Goal: Transaction & Acquisition: Purchase product/service

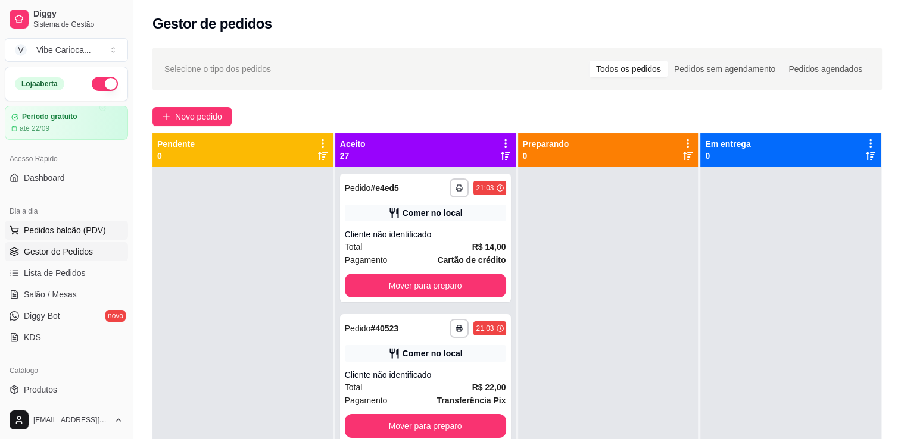
click at [89, 235] on span "Pedidos balcão (PDV)" at bounding box center [65, 230] width 82 height 12
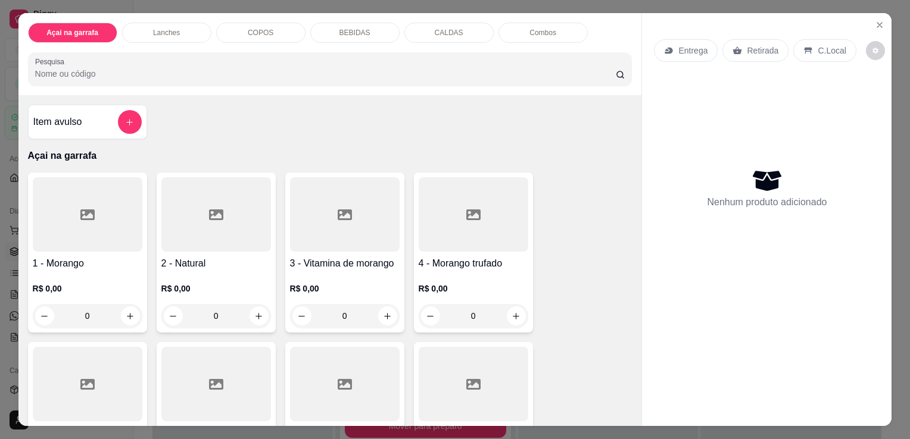
click at [135, 75] on input "Pesquisa" at bounding box center [325, 74] width 581 height 12
click at [248, 28] on p "COPOS" at bounding box center [261, 33] width 26 height 10
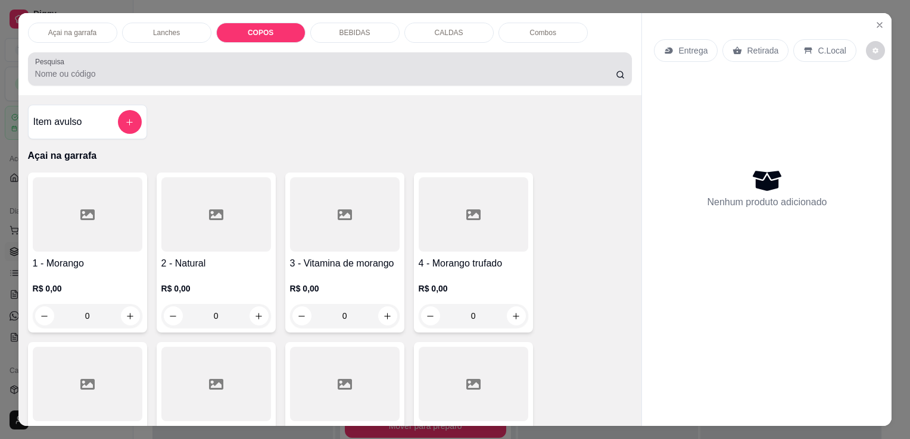
scroll to position [29, 0]
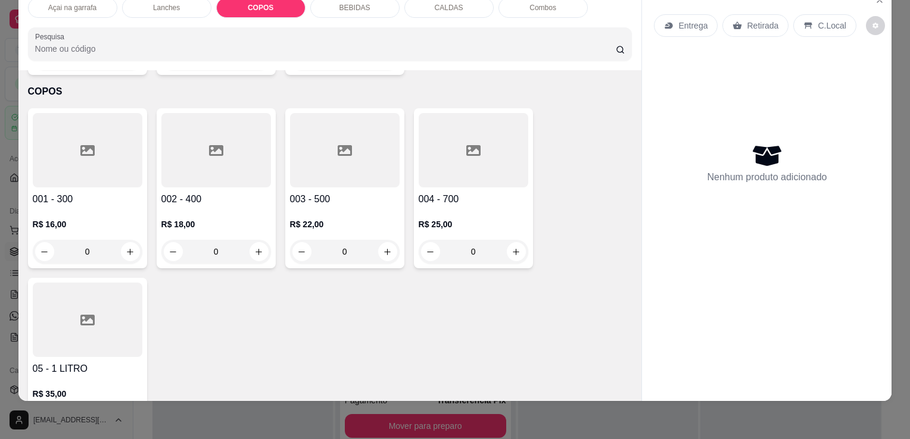
click at [80, 313] on icon at bounding box center [87, 320] width 14 height 14
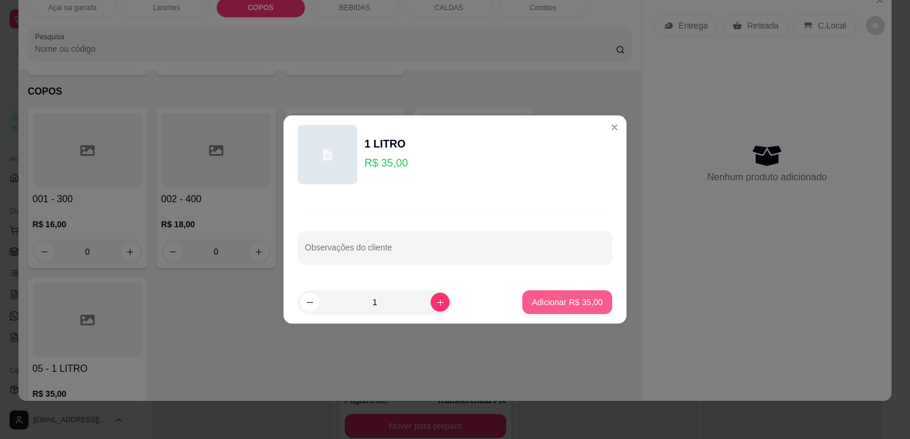
click at [566, 301] on p "Adicionar R$ 35,00" at bounding box center [567, 303] width 71 height 12
type input "1"
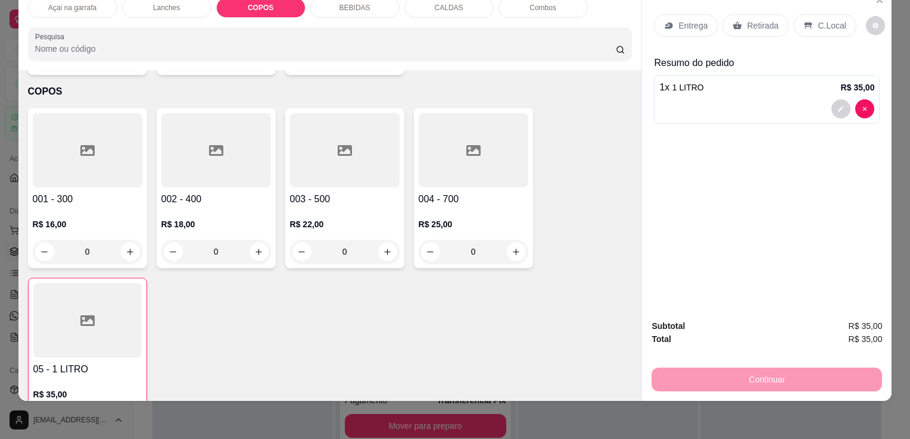
click at [834, 20] on p "C.Local" at bounding box center [832, 26] width 28 height 12
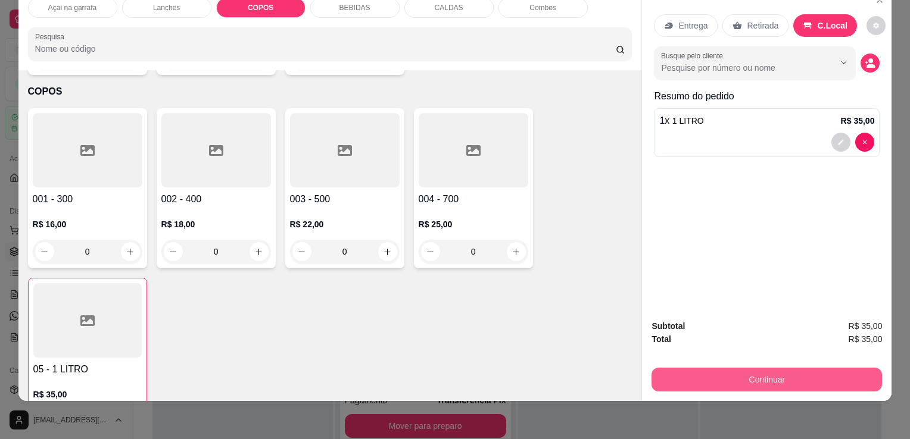
click at [788, 369] on button "Continuar" at bounding box center [766, 380] width 230 height 24
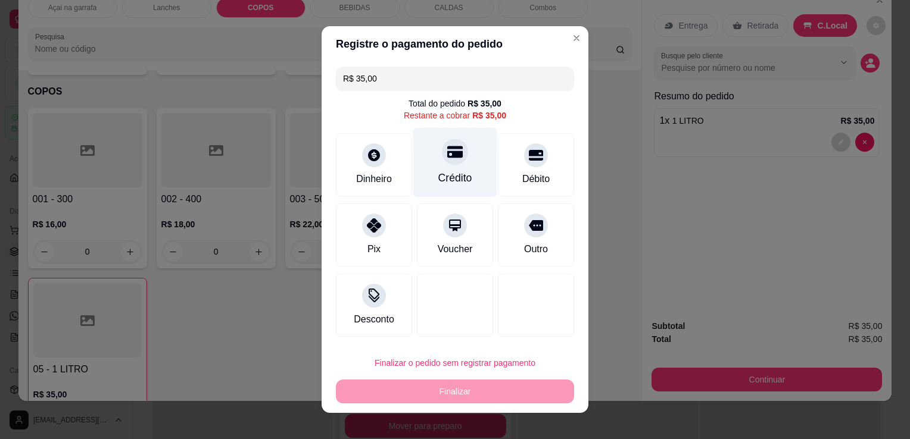
click at [452, 157] on icon at bounding box center [454, 152] width 15 height 12
type input "R$ 0,00"
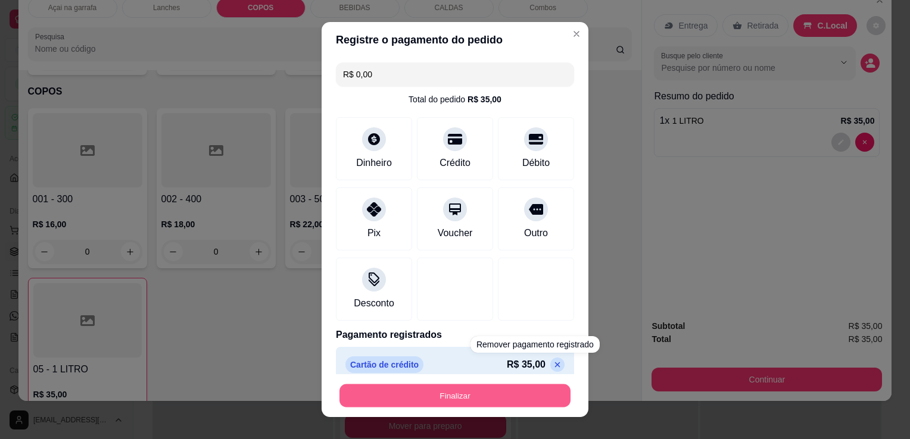
click at [522, 398] on button "Finalizar" at bounding box center [454, 396] width 231 height 23
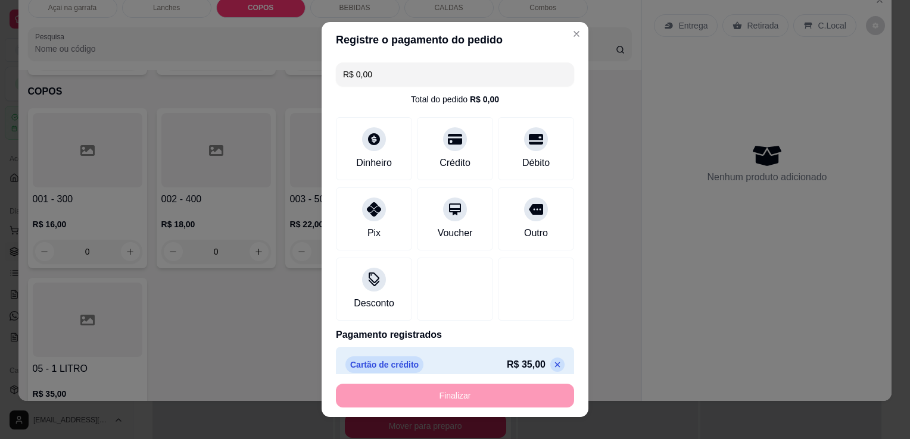
type input "0"
type input "-R$ 35,00"
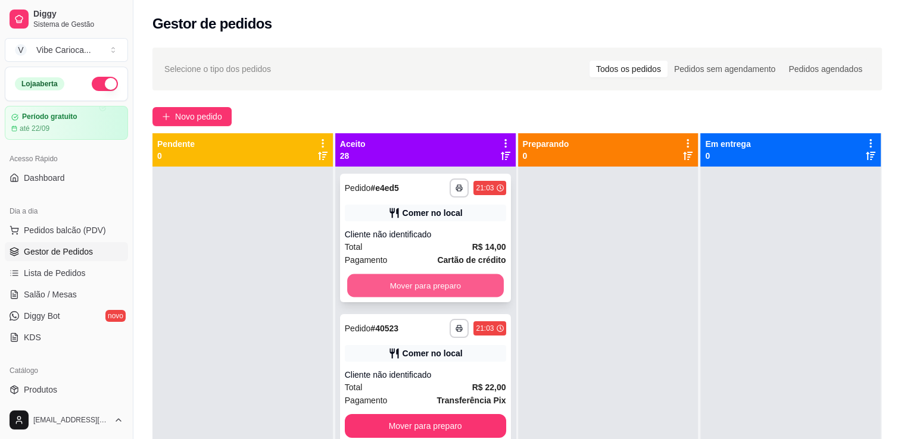
click at [372, 290] on button "Mover para preparo" at bounding box center [425, 285] width 157 height 23
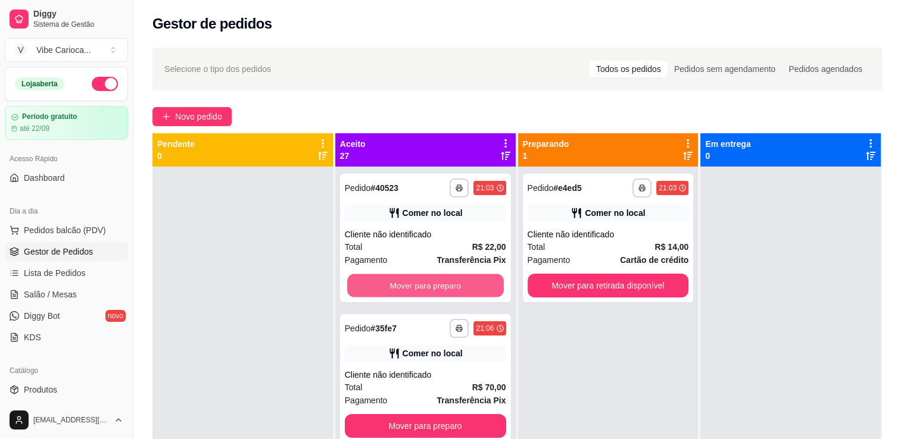
click at [369, 292] on button "Mover para preparo" at bounding box center [425, 285] width 157 height 23
click at [367, 414] on button "Mover para preparo" at bounding box center [425, 426] width 161 height 24
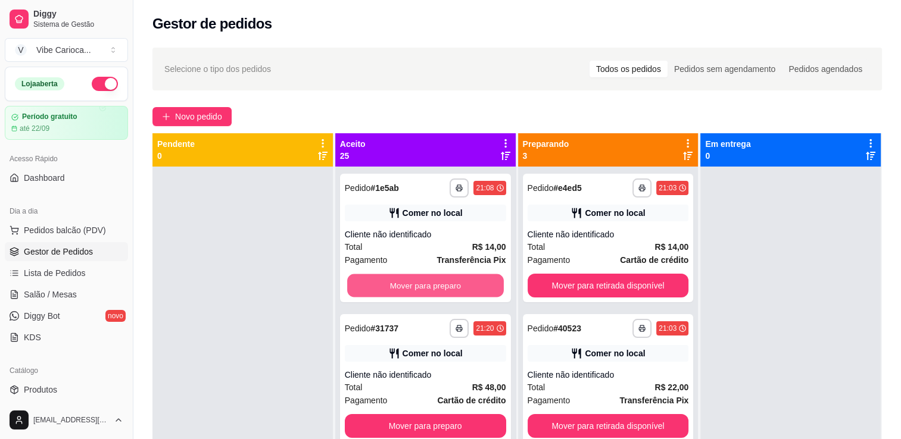
click at [367, 292] on button "Mover para preparo" at bounding box center [425, 285] width 157 height 23
click at [367, 292] on button "Mover para preparo" at bounding box center [425, 286] width 161 height 24
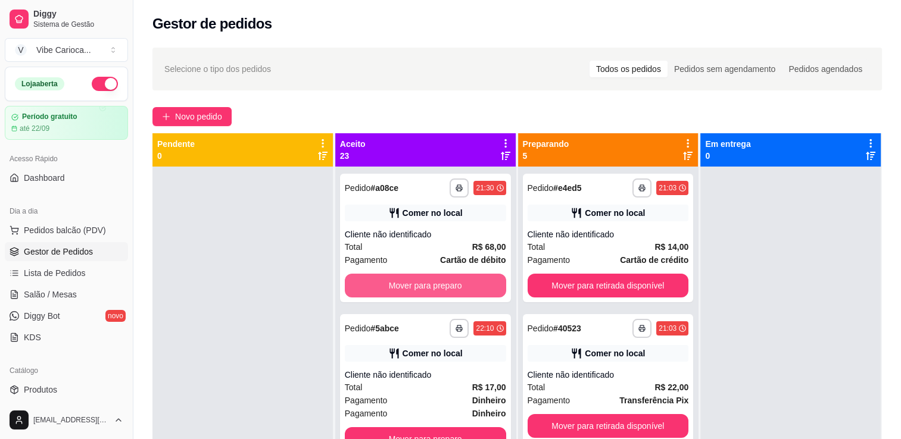
click at [367, 292] on button "Mover para preparo" at bounding box center [425, 286] width 161 height 24
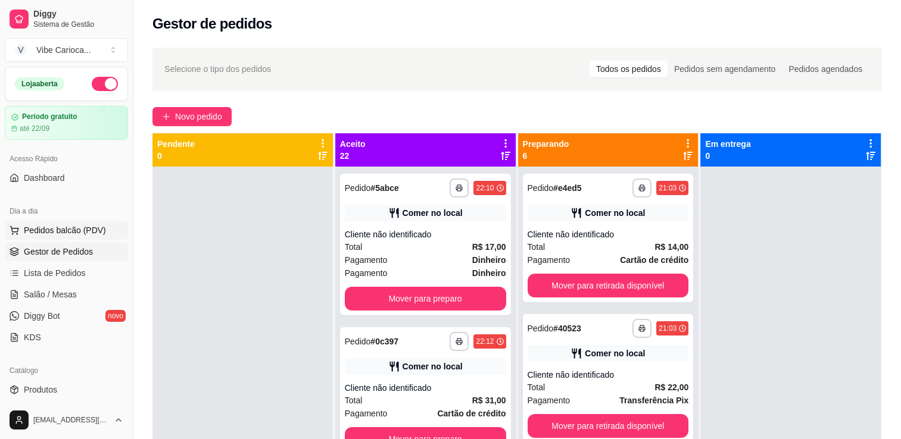
click at [46, 238] on button "Pedidos balcão (PDV)" at bounding box center [66, 230] width 123 height 19
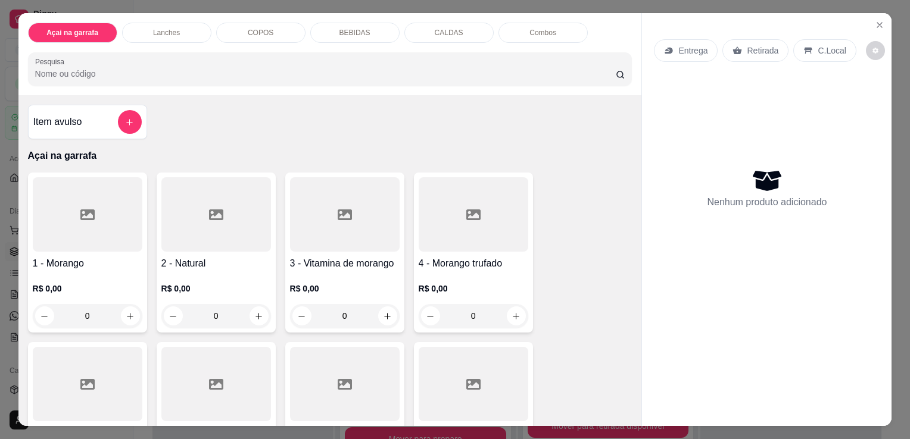
click at [85, 199] on div at bounding box center [88, 214] width 110 height 74
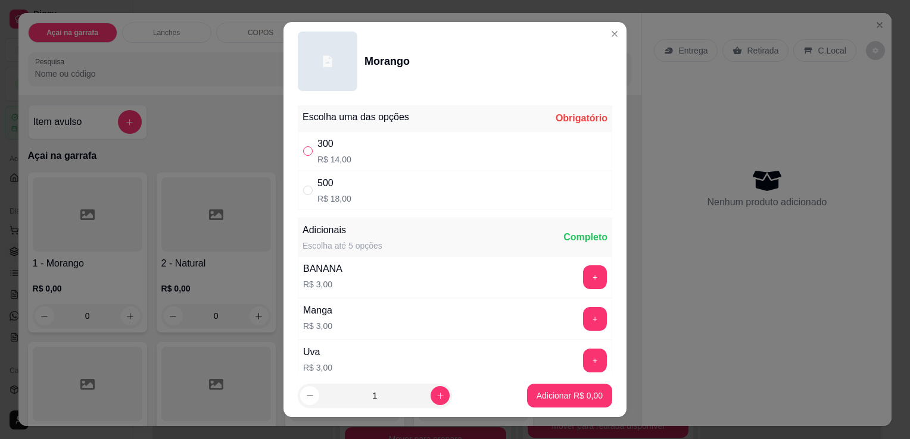
click at [303, 155] on input "" at bounding box center [308, 151] width 10 height 10
radio input "true"
click at [433, 392] on button "increase-product-quantity" at bounding box center [439, 395] width 19 height 19
type input "2"
click at [581, 394] on p "Adicionar R$ 28,00" at bounding box center [567, 395] width 69 height 11
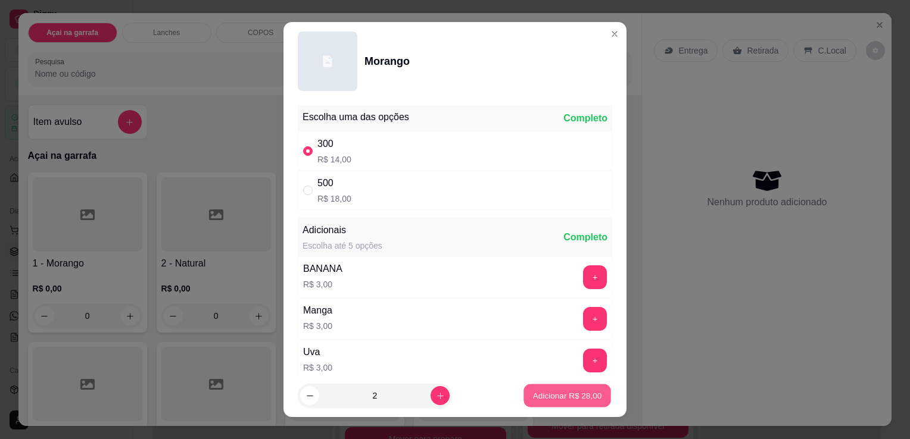
type input "2"
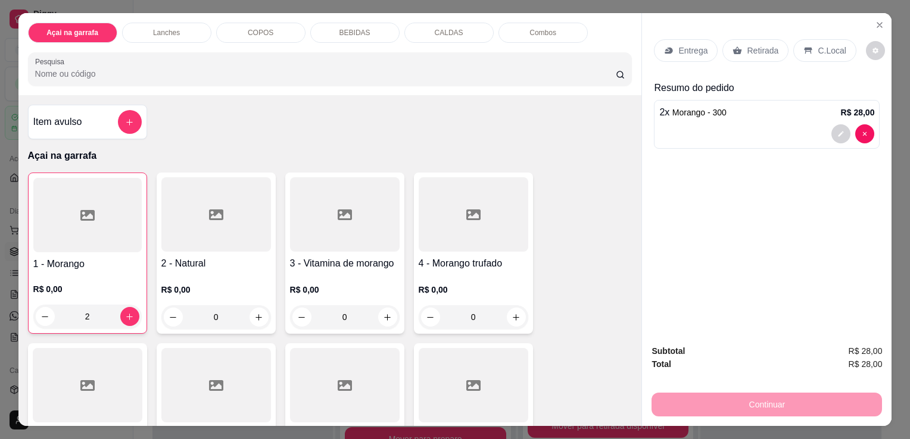
click at [253, 29] on p "COPOS" at bounding box center [261, 33] width 26 height 10
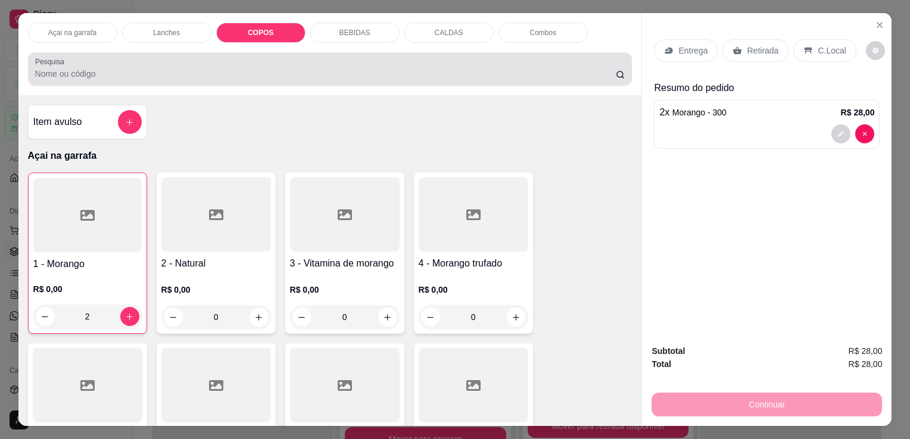
scroll to position [29, 0]
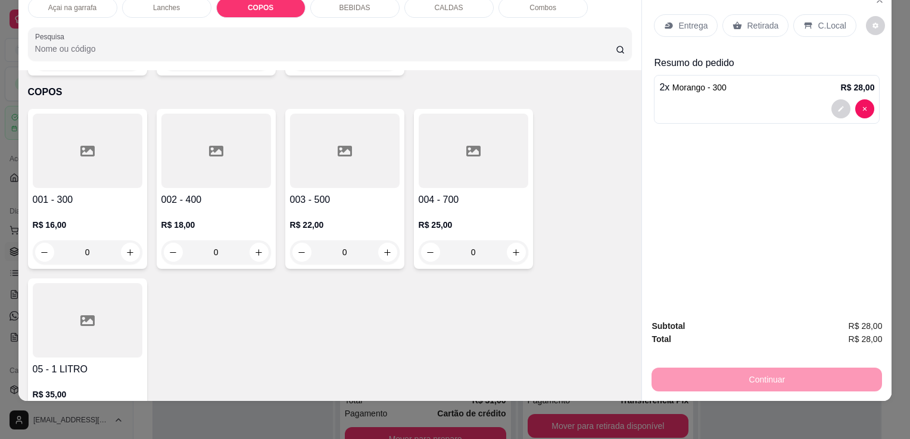
click at [79, 142] on div at bounding box center [88, 151] width 110 height 74
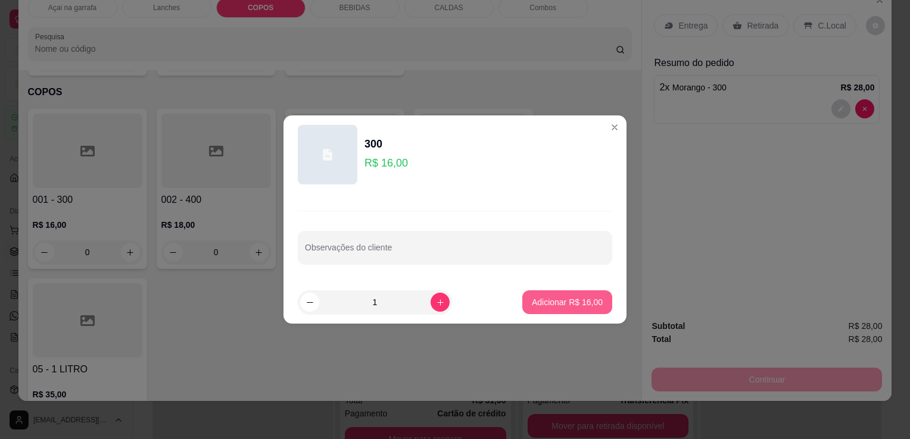
click at [536, 300] on p "Adicionar R$ 16,00" at bounding box center [567, 303] width 71 height 12
type input "1"
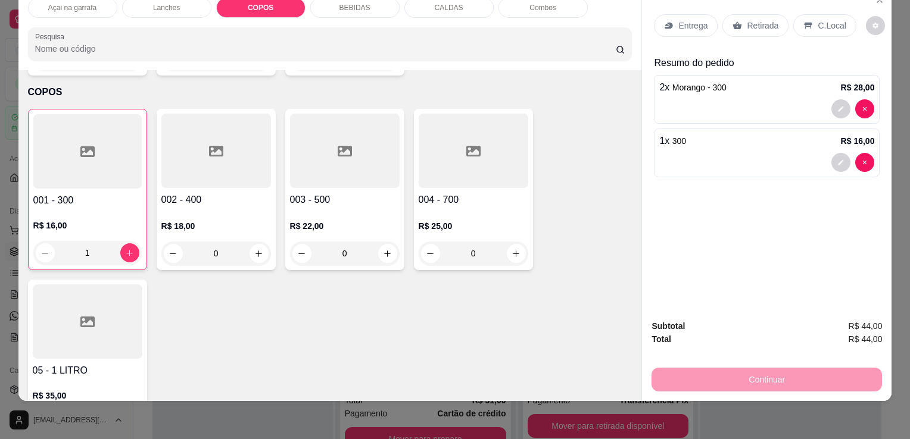
click at [836, 24] on div "C.Local" at bounding box center [824, 25] width 63 height 23
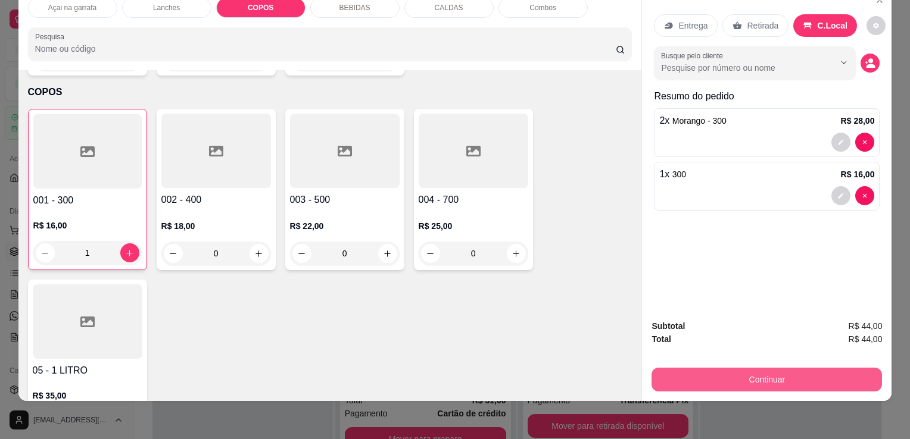
click at [751, 373] on button "Continuar" at bounding box center [766, 380] width 230 height 24
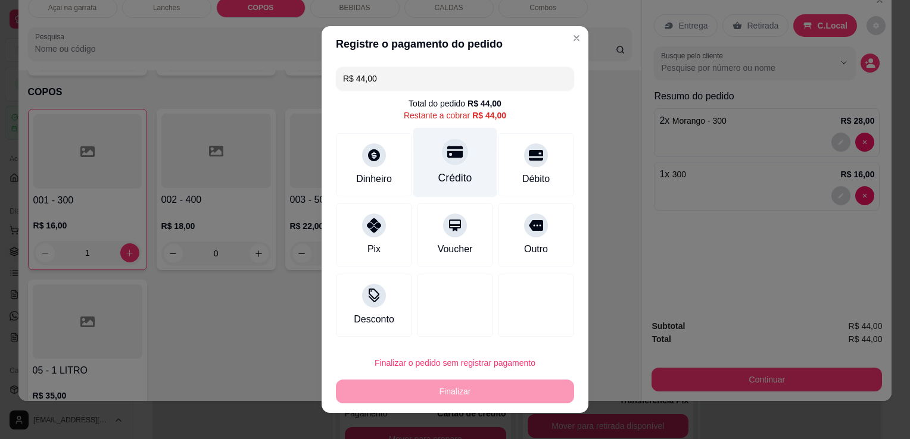
click at [442, 147] on div at bounding box center [455, 152] width 26 height 26
type input "R$ 0,00"
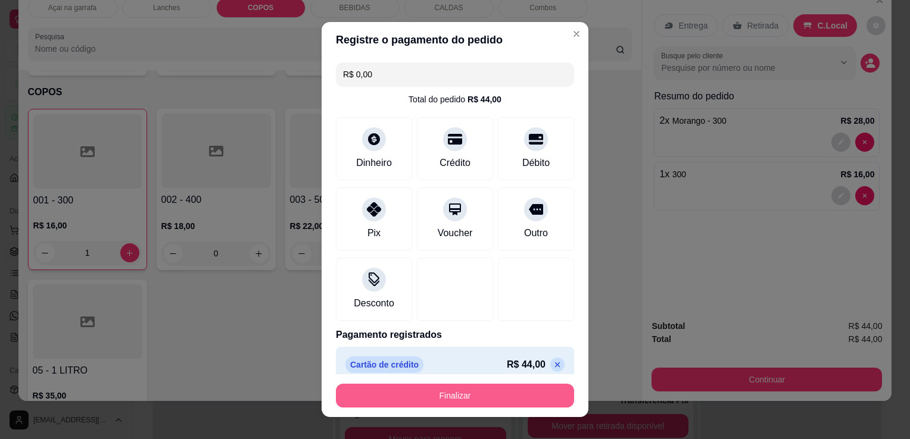
click at [483, 408] on button "Finalizar" at bounding box center [455, 396] width 238 height 24
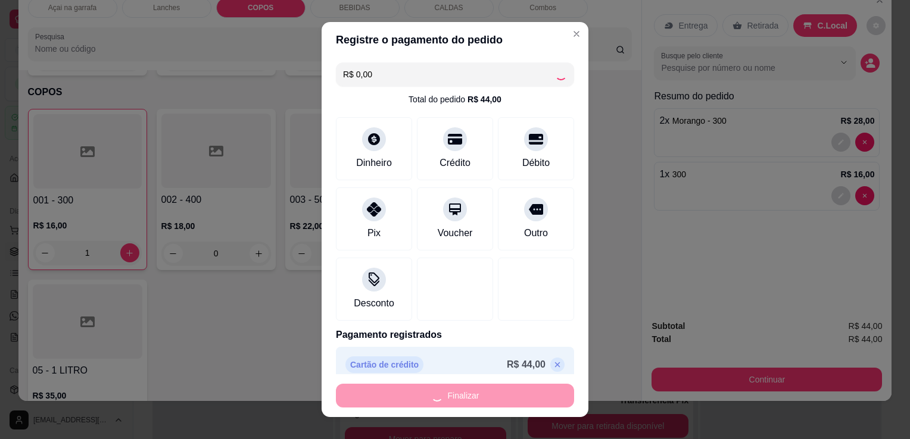
type input "0"
type input "-R$ 44,00"
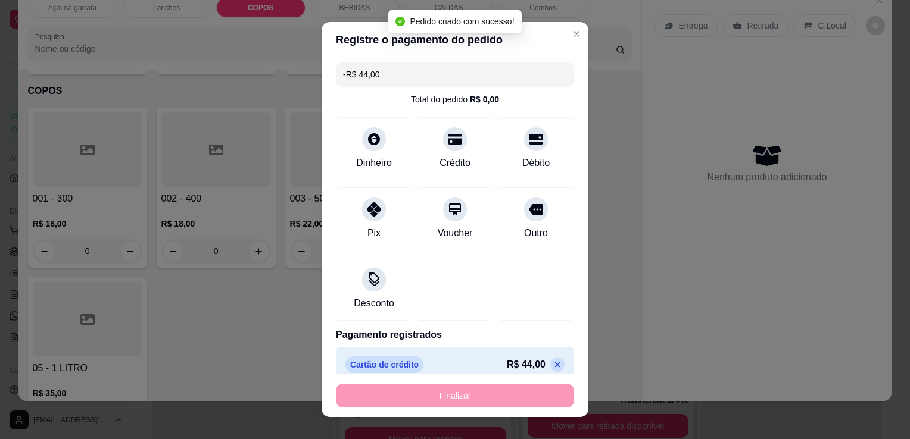
scroll to position [1134, 0]
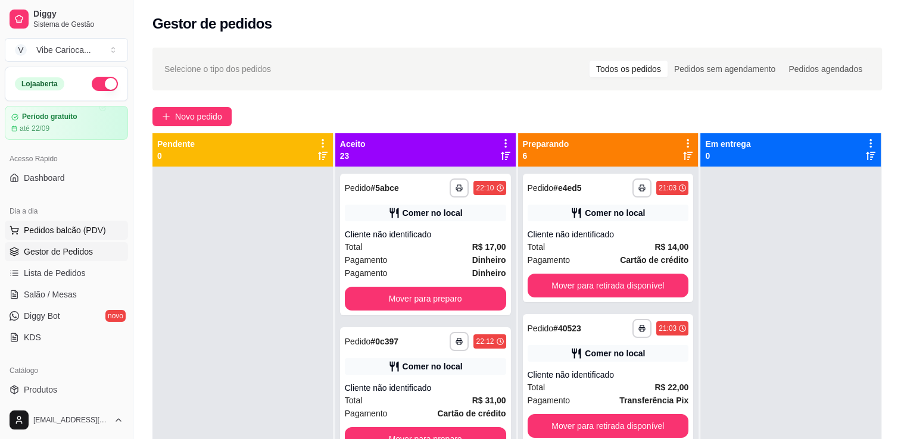
click at [93, 235] on span "Pedidos balcão (PDV)" at bounding box center [65, 230] width 82 height 12
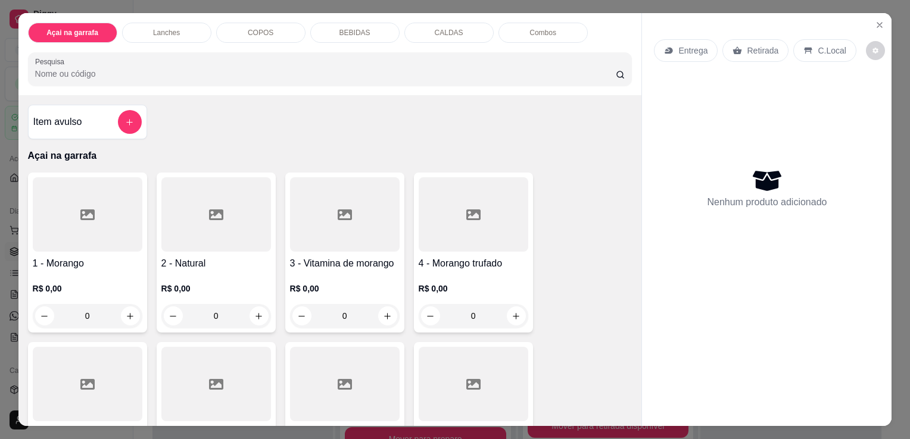
click at [74, 173] on div "1 - Morango R$ 0,00 0" at bounding box center [87, 253] width 119 height 160
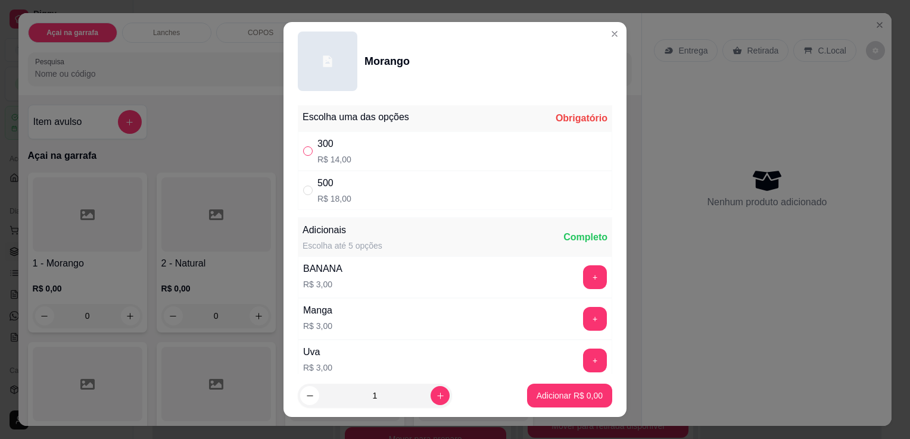
click at [303, 149] on input "" at bounding box center [308, 151] width 10 height 10
radio input "true"
click at [436, 397] on icon "increase-product-quantity" at bounding box center [440, 396] width 9 height 9
type input "2"
click at [569, 397] on p "Adicionar R$ 28,00" at bounding box center [567, 396] width 71 height 12
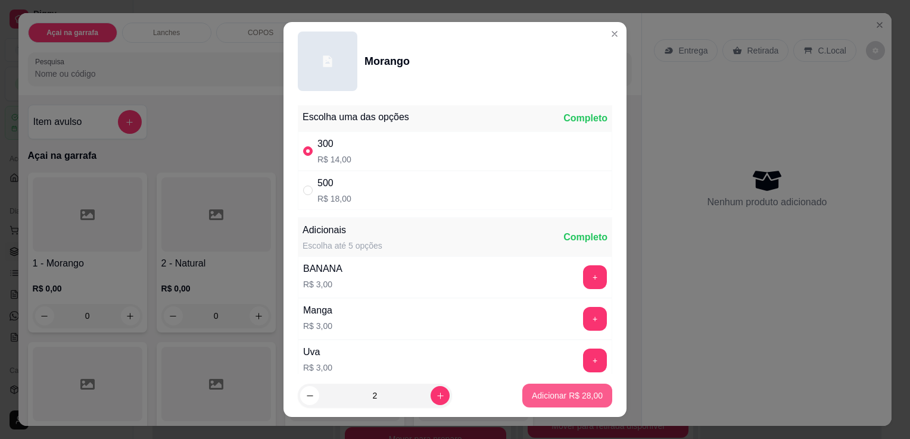
type input "2"
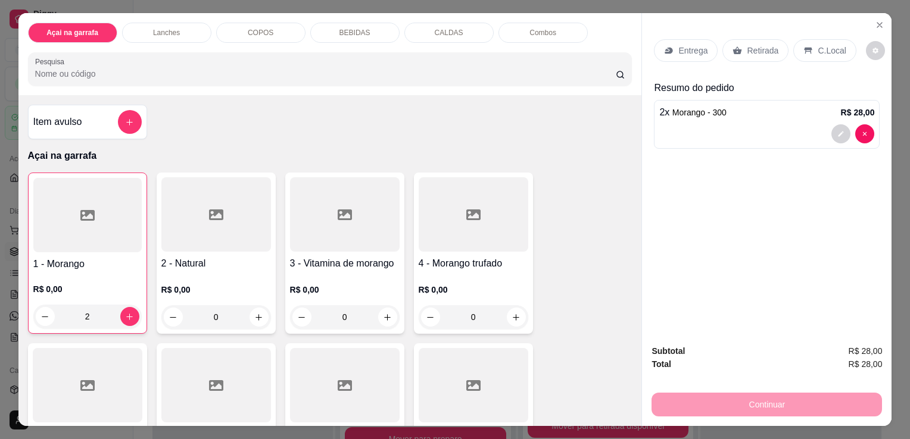
click at [241, 30] on div "COPOS" at bounding box center [260, 33] width 89 height 20
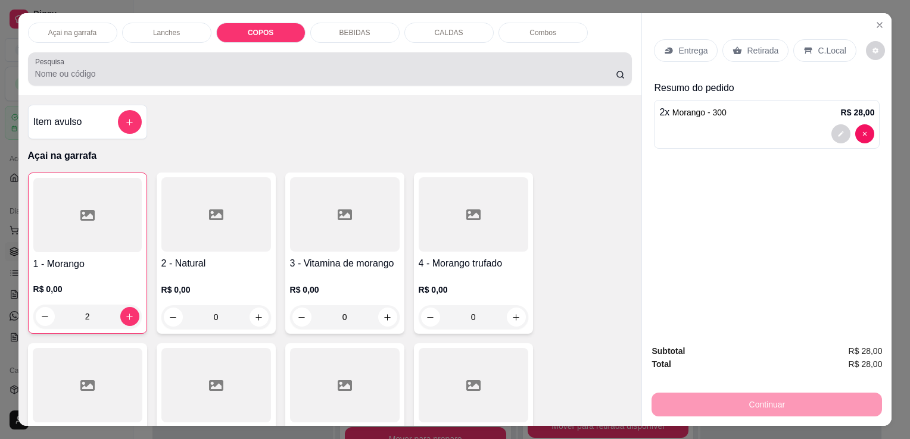
scroll to position [29, 0]
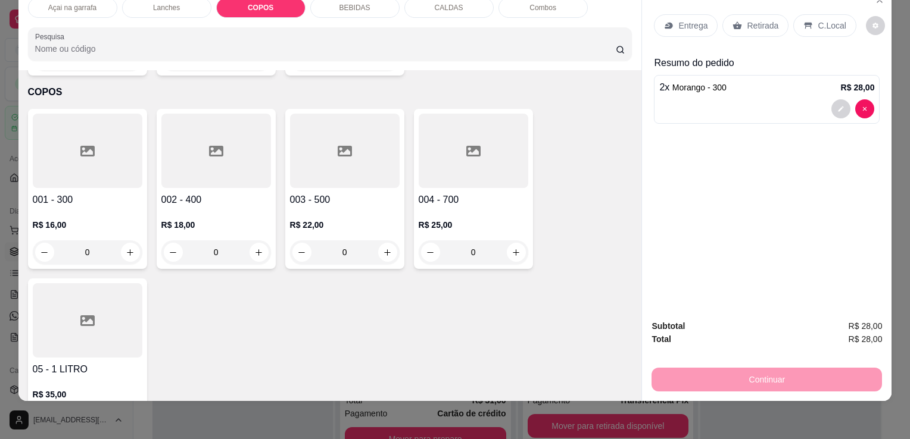
click at [80, 146] on icon at bounding box center [87, 151] width 14 height 11
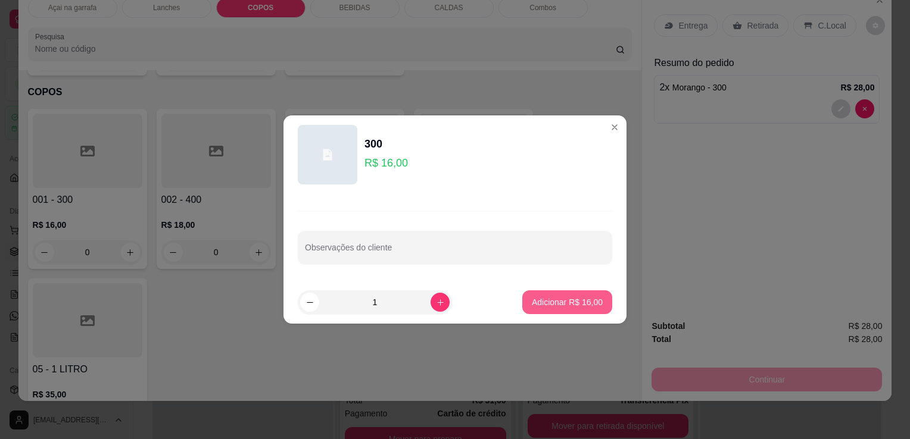
click at [546, 301] on p "Adicionar R$ 16,00" at bounding box center [567, 303] width 71 height 12
type input "1"
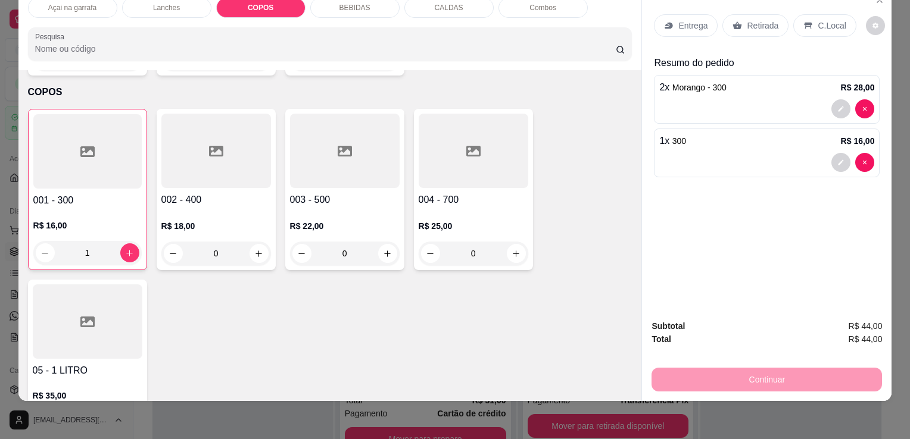
click at [825, 20] on p "C.Local" at bounding box center [832, 26] width 28 height 12
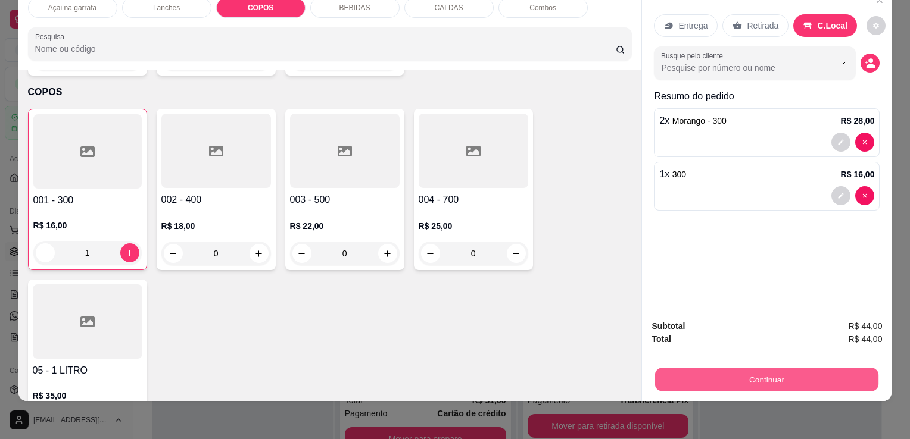
click at [748, 368] on button "Continuar" at bounding box center [766, 379] width 223 height 23
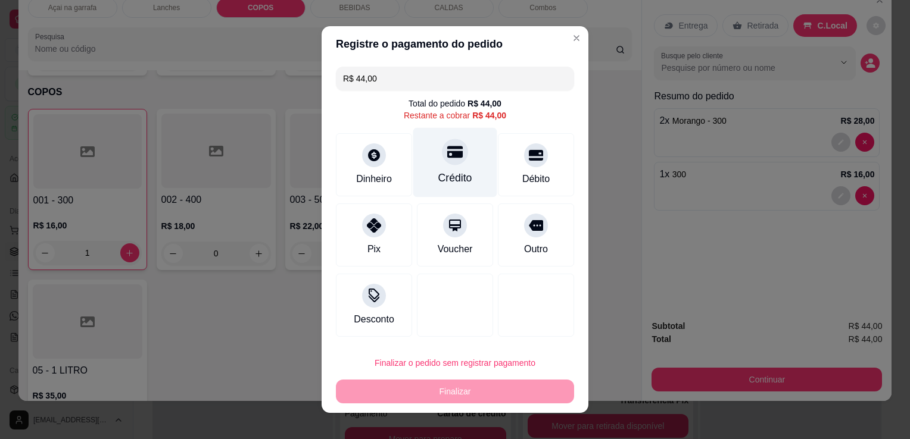
click at [458, 161] on div "Crédito" at bounding box center [455, 163] width 84 height 70
type input "R$ 0,00"
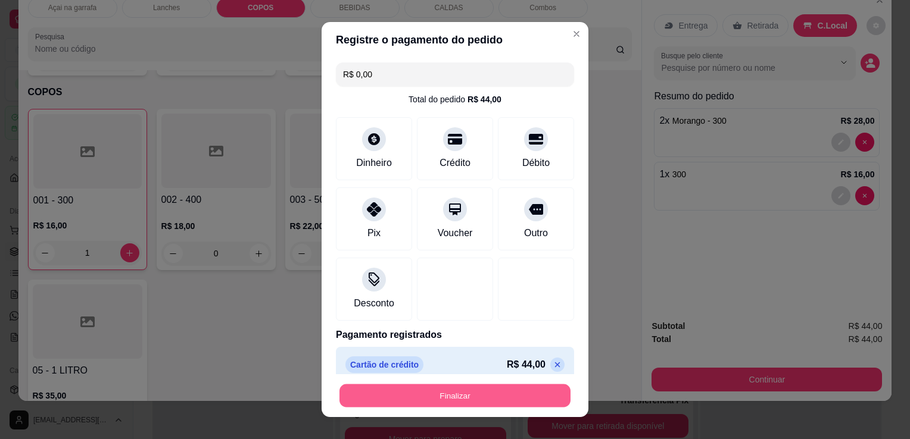
click at [400, 386] on button "Finalizar" at bounding box center [454, 396] width 231 height 23
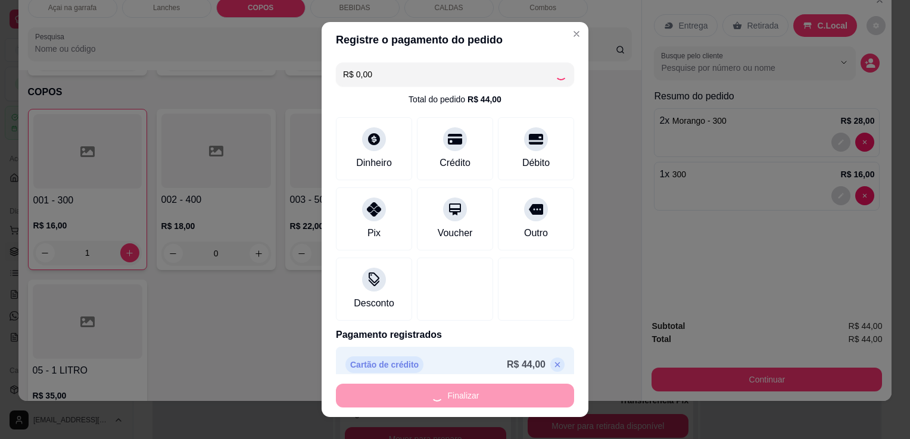
type input "0"
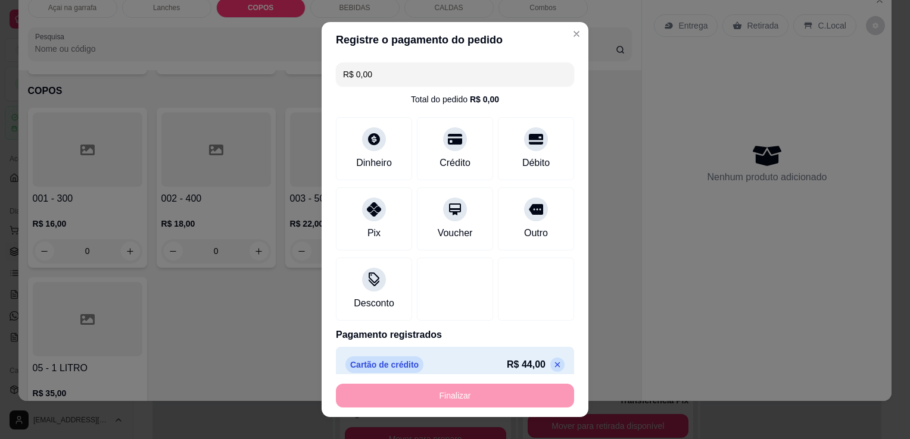
type input "-R$ 44,00"
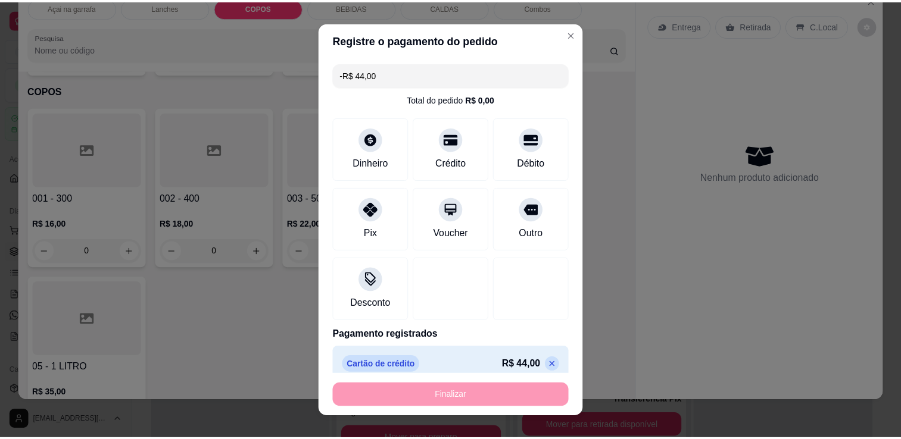
scroll to position [1134, 0]
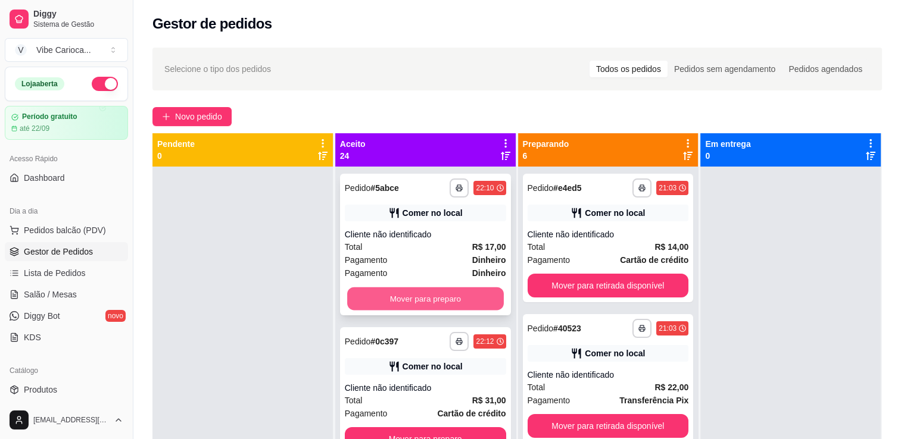
click at [460, 297] on button "Mover para preparo" at bounding box center [425, 299] width 157 height 23
